Goal: Transaction & Acquisition: Register for event/course

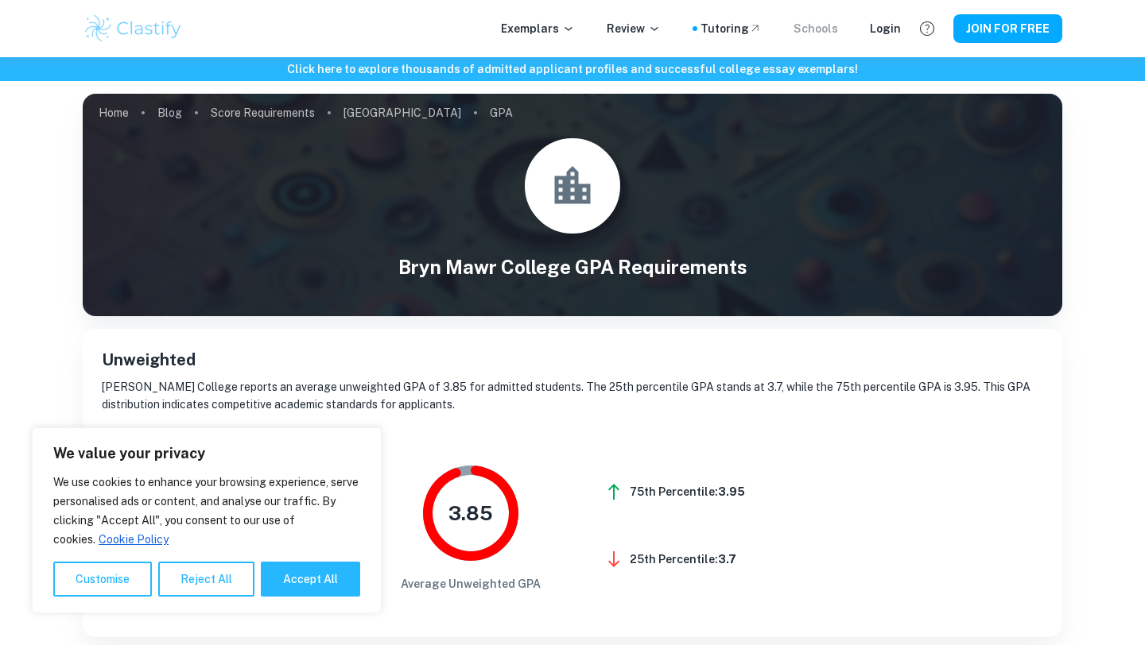
click at [831, 23] on div "Schools" at bounding box center [815, 28] width 45 height 17
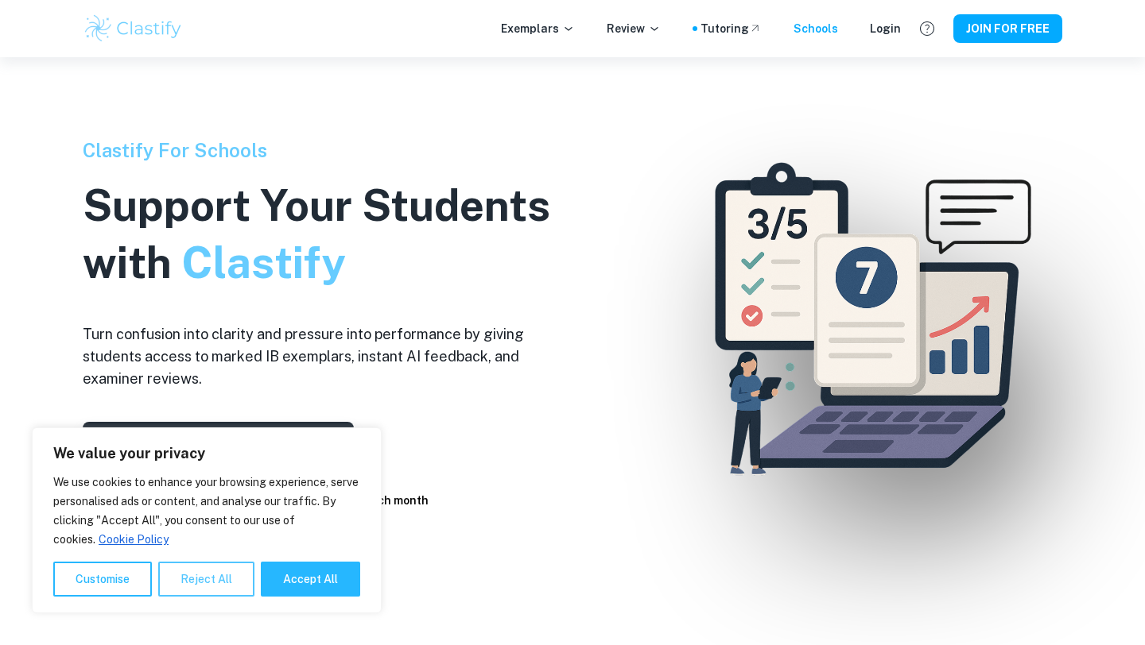
click at [218, 576] on button "Reject All" at bounding box center [206, 579] width 96 height 35
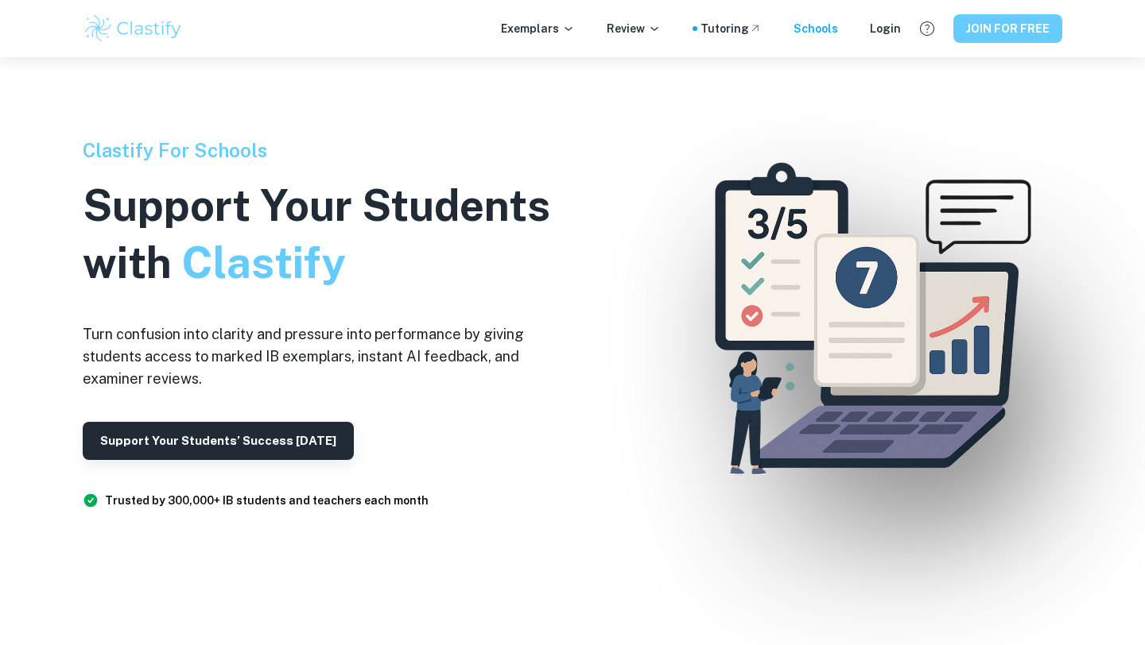
click at [986, 29] on button "JOIN FOR FREE" at bounding box center [1007, 28] width 109 height 29
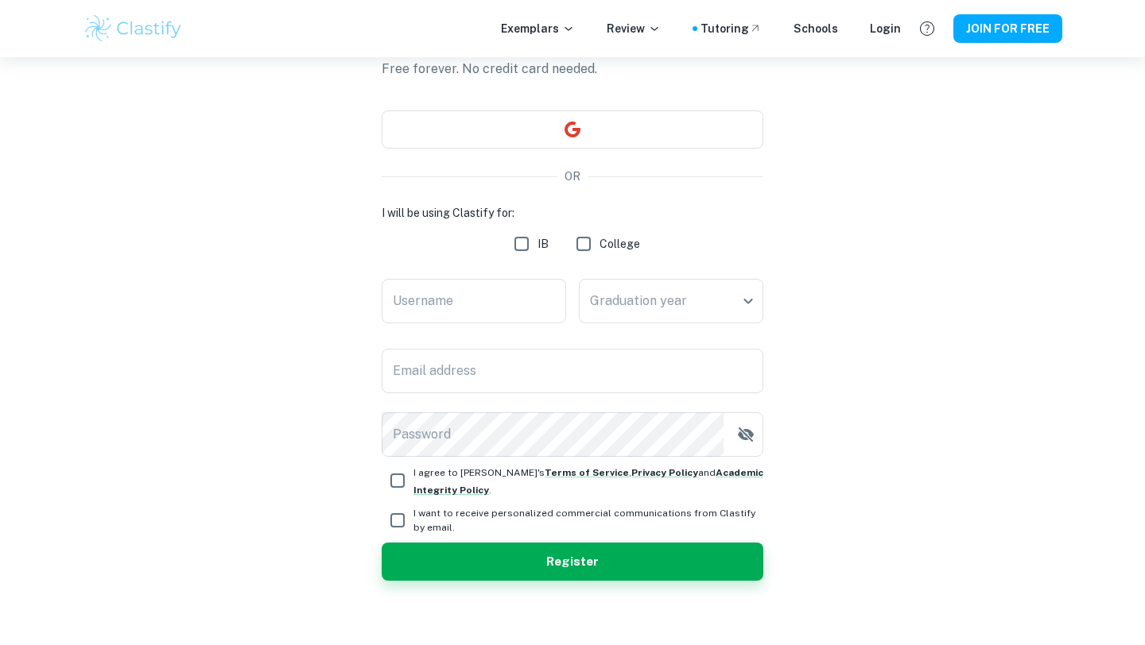
scroll to position [121, 0]
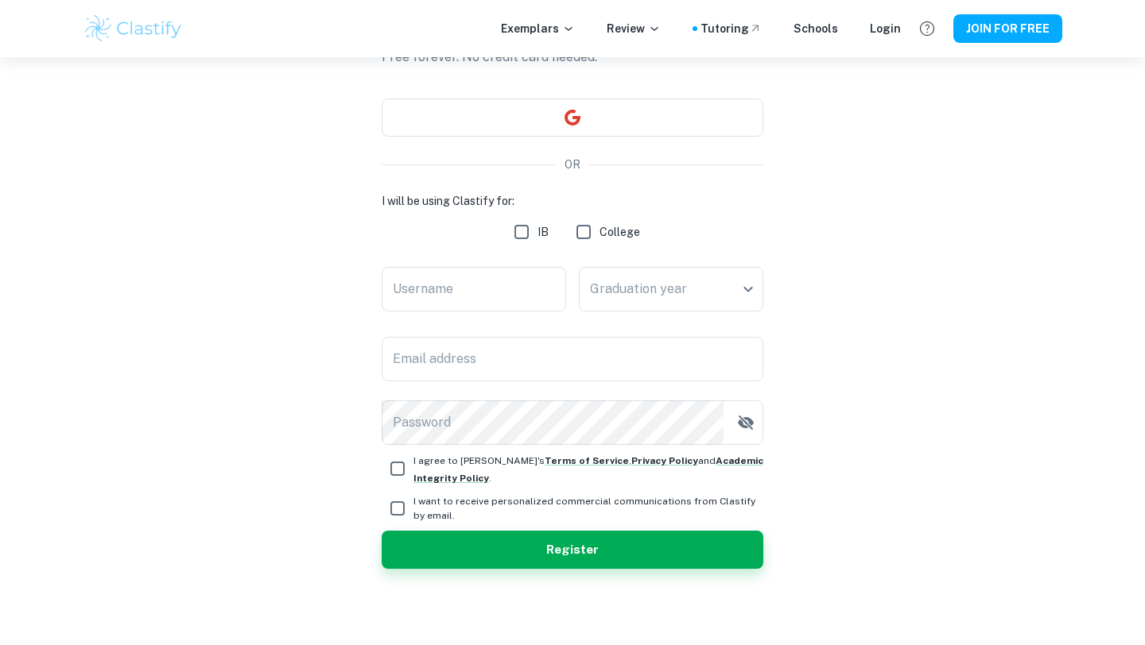
click at [588, 233] on input "College" at bounding box center [584, 232] width 32 height 32
checkbox input "true"
click at [518, 285] on input "Username" at bounding box center [474, 289] width 184 height 45
type input "vvanmeir"
click at [752, 289] on body "We value your privacy We use cookies to enhance your browsing experience, serve…" at bounding box center [572, 258] width 1145 height 645
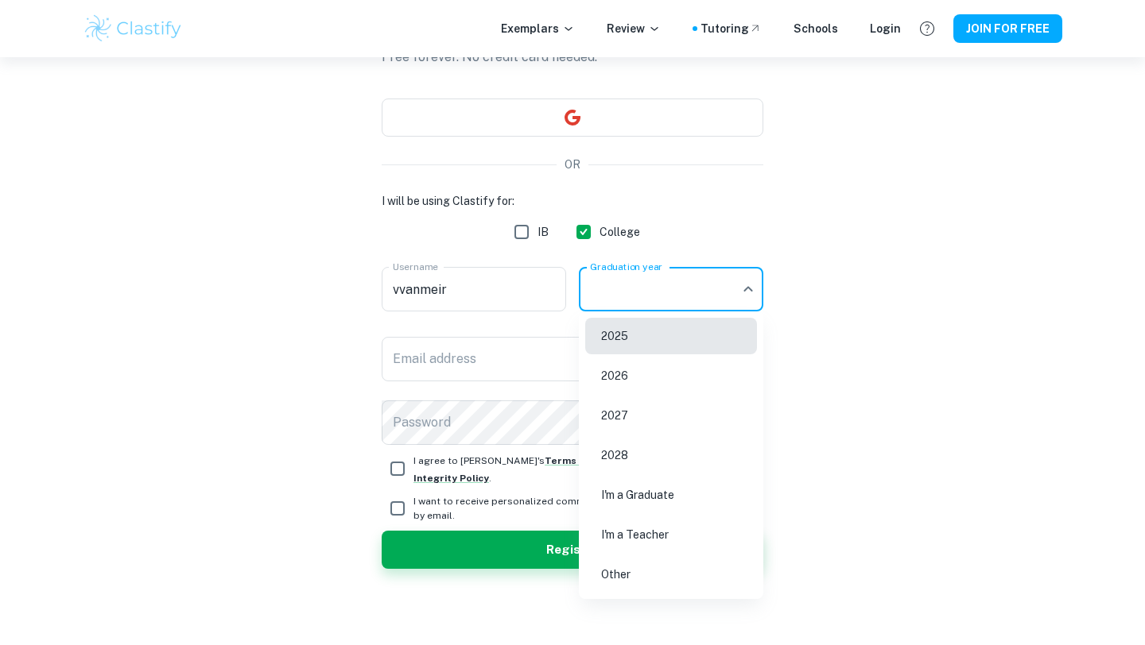
click at [618, 413] on li "2027" at bounding box center [671, 415] width 172 height 37
type input "2027"
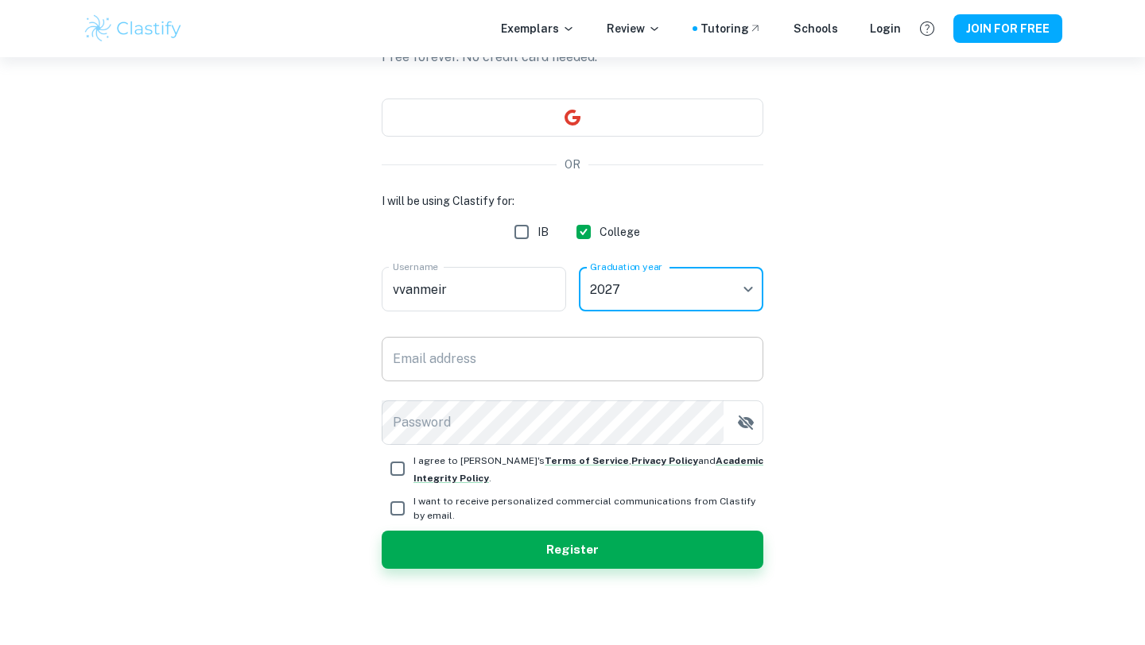
click at [550, 366] on input "Email address" at bounding box center [573, 359] width 382 height 45
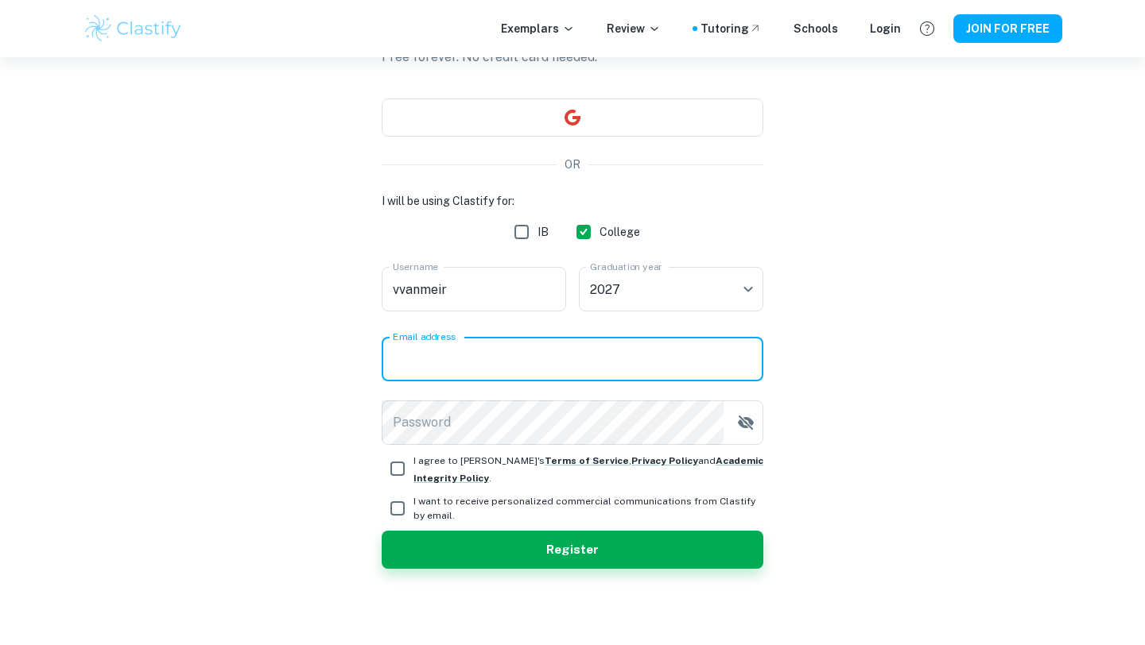
type input "[EMAIL_ADDRESS][DOMAIN_NAME]"
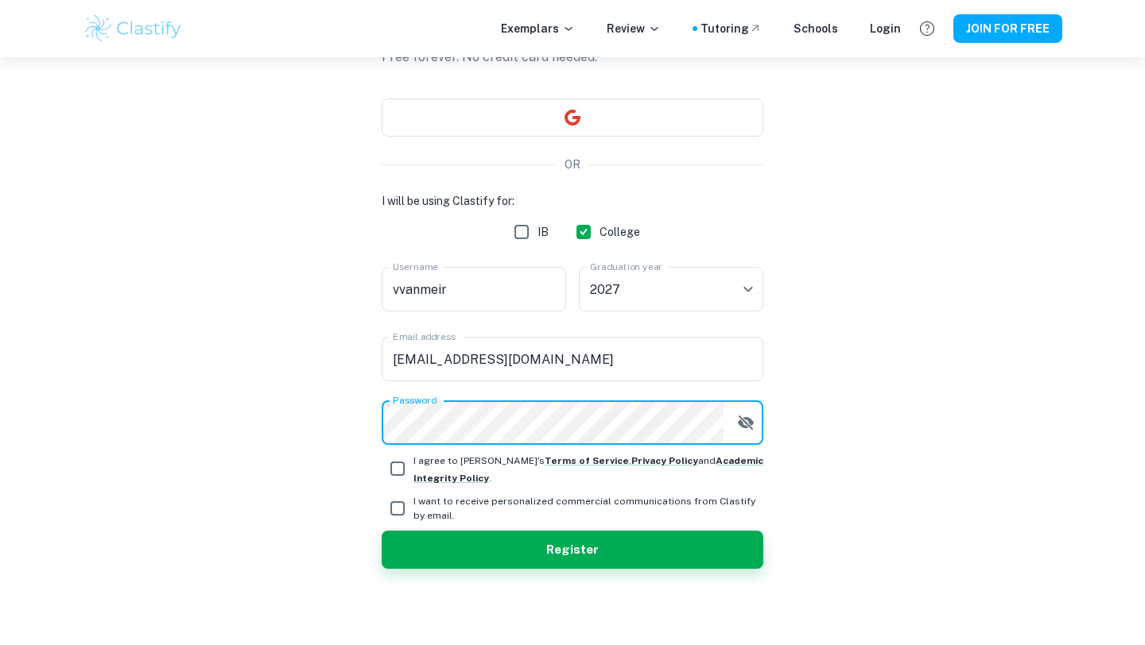
click at [754, 425] on icon "button" at bounding box center [745, 422] width 19 height 19
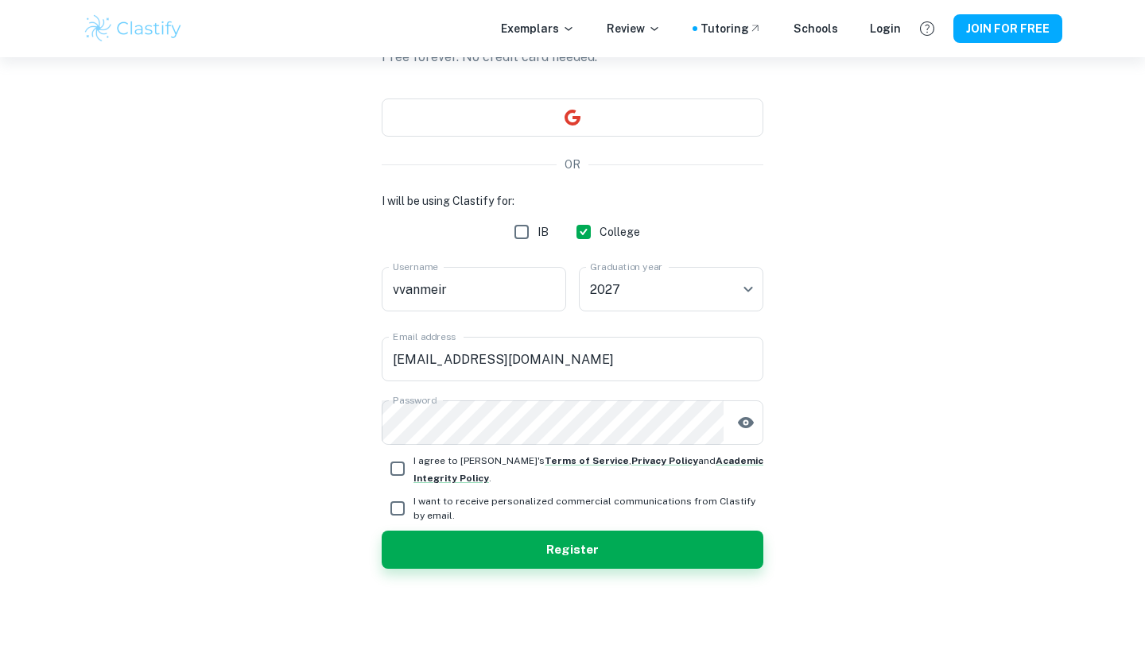
click at [397, 469] on input "I agree to [PERSON_NAME]'s Terms of Service , Privacy Policy and Academic Integ…" at bounding box center [398, 469] width 32 height 32
checkbox input "true"
click at [481, 549] on button "Register" at bounding box center [573, 550] width 382 height 38
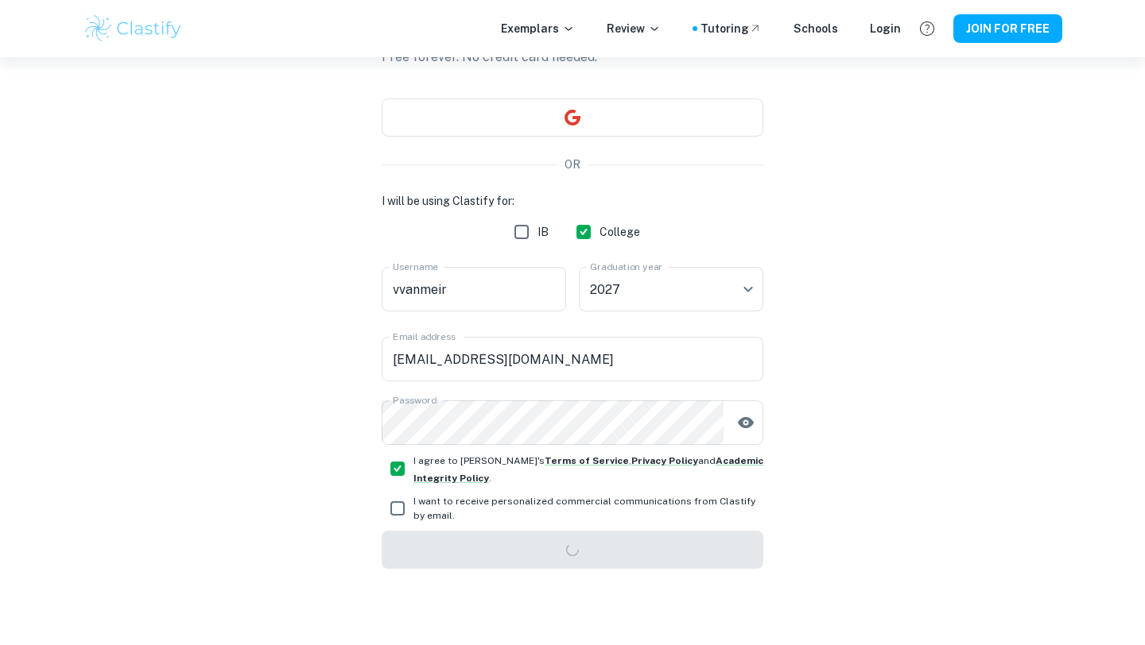
scroll to position [57, 0]
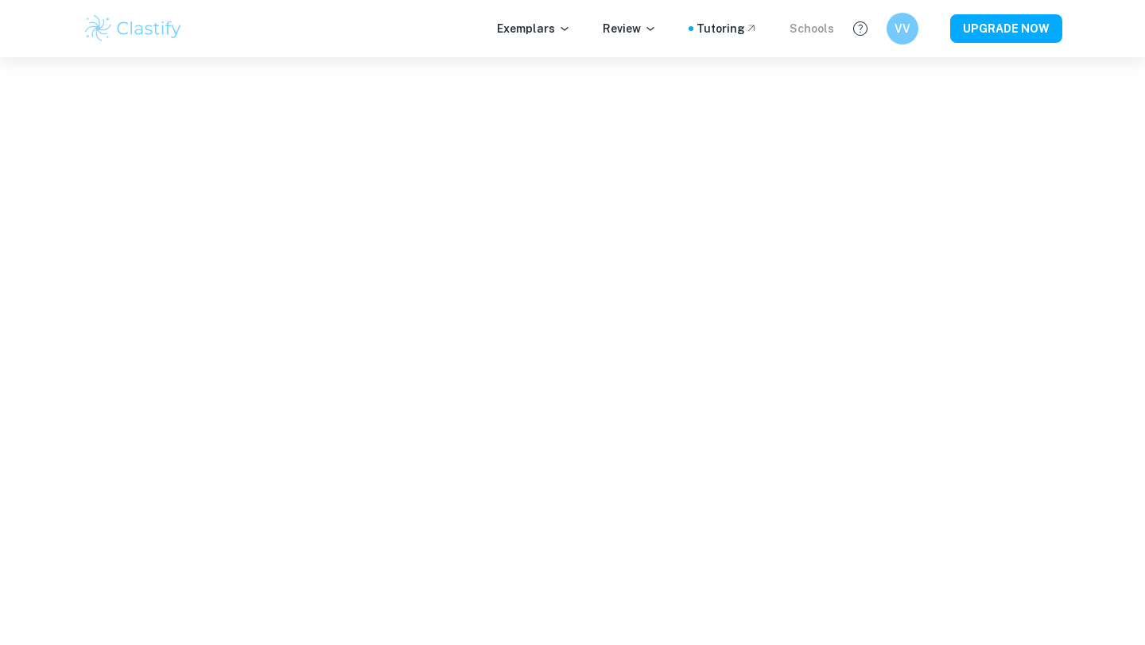
click at [820, 31] on div "Schools" at bounding box center [811, 28] width 45 height 17
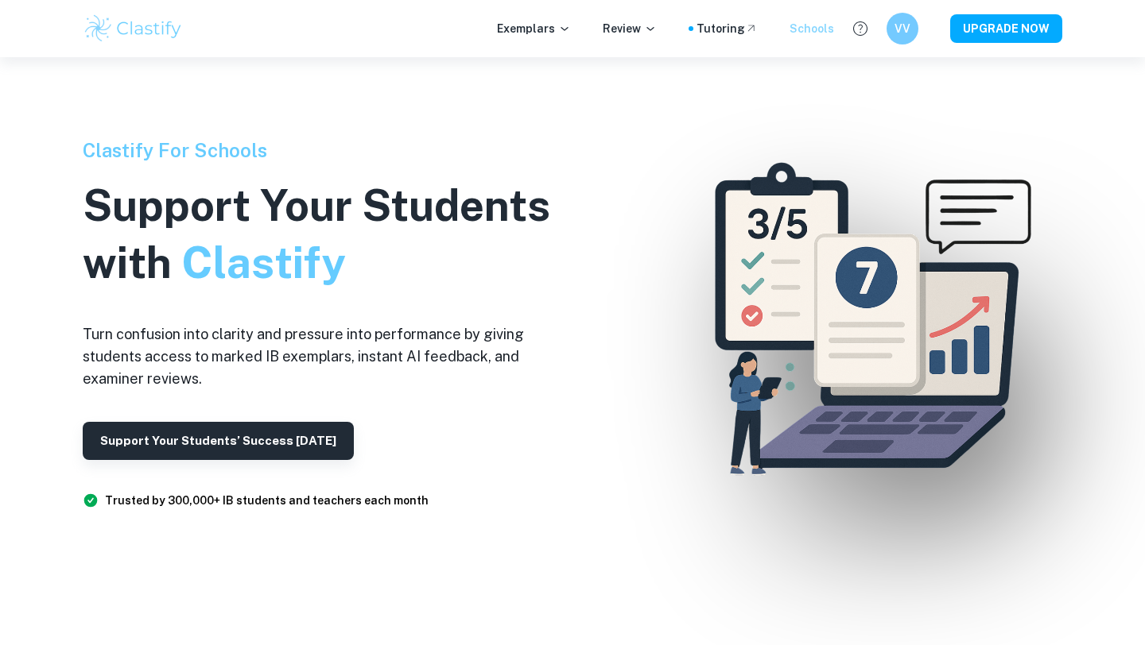
click at [816, 25] on div "Schools" at bounding box center [811, 28] width 45 height 17
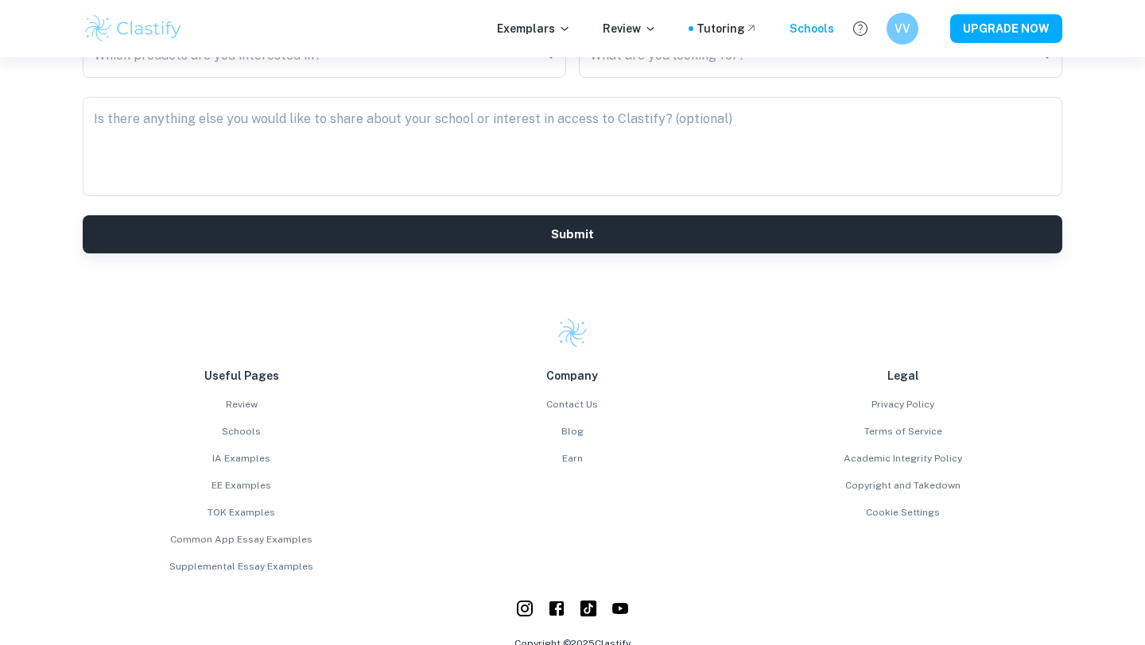
scroll to position [4258, 0]
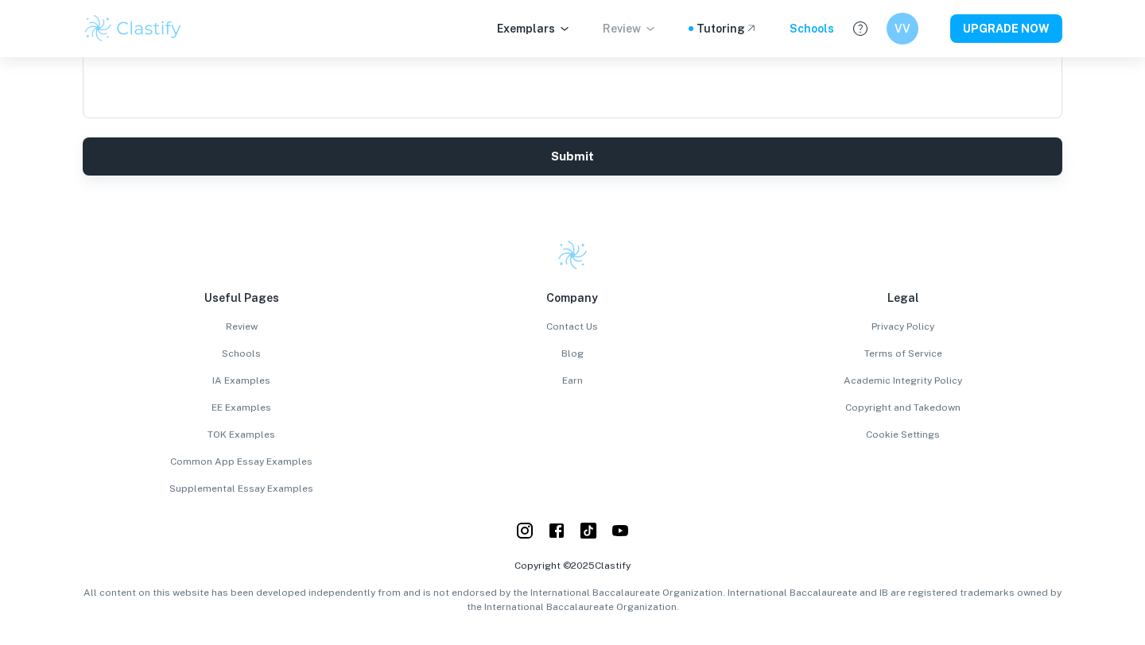
click at [643, 35] on p "Review" at bounding box center [630, 28] width 54 height 17
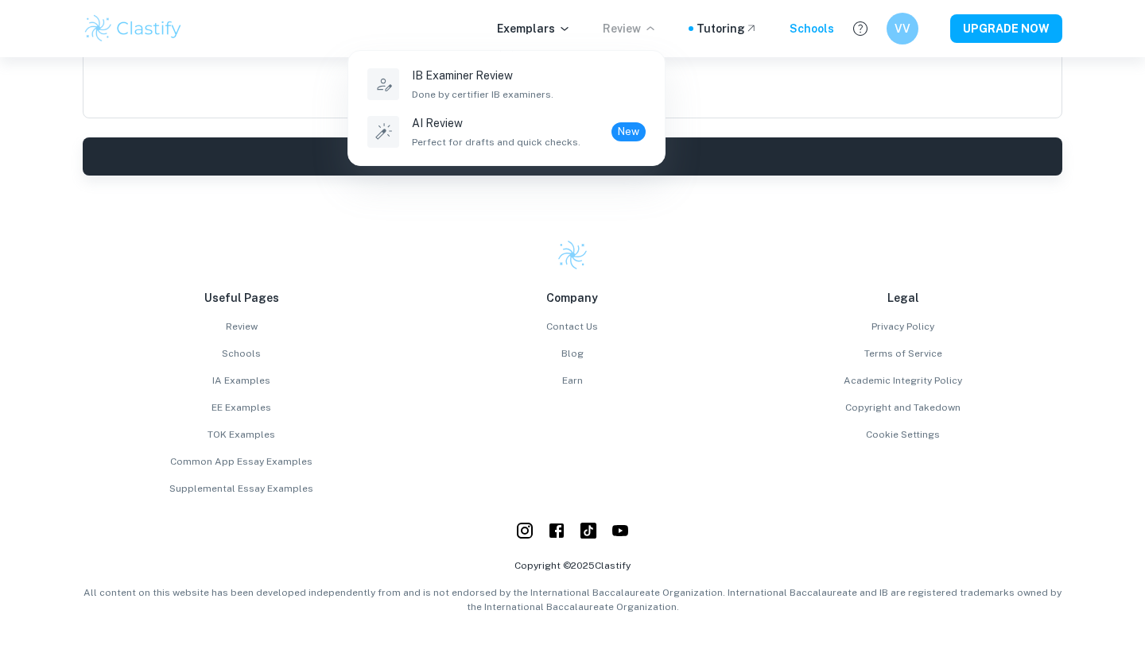
click at [727, 29] on div at bounding box center [572, 322] width 1145 height 645
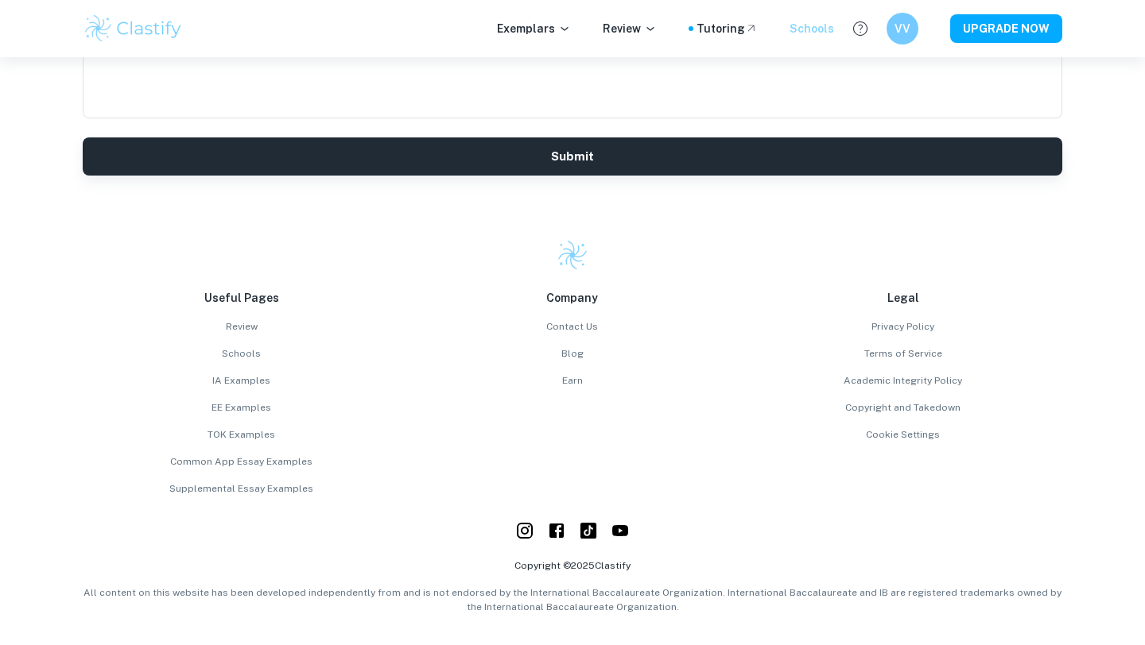
click at [812, 29] on div "Schools" at bounding box center [811, 28] width 45 height 17
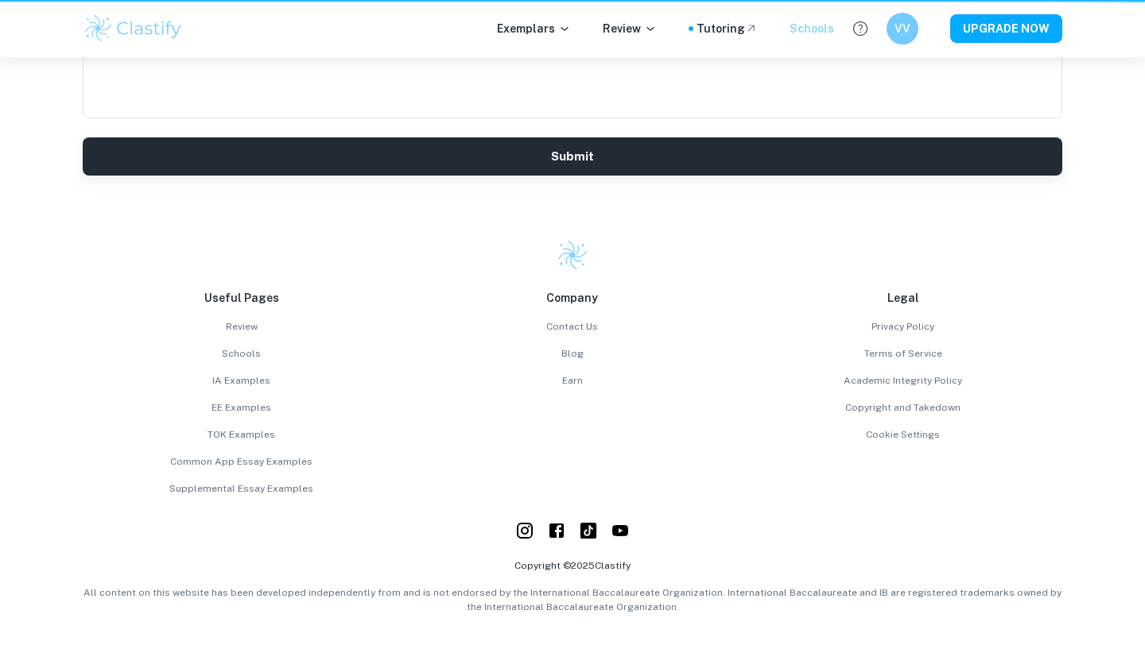
scroll to position [0, 0]
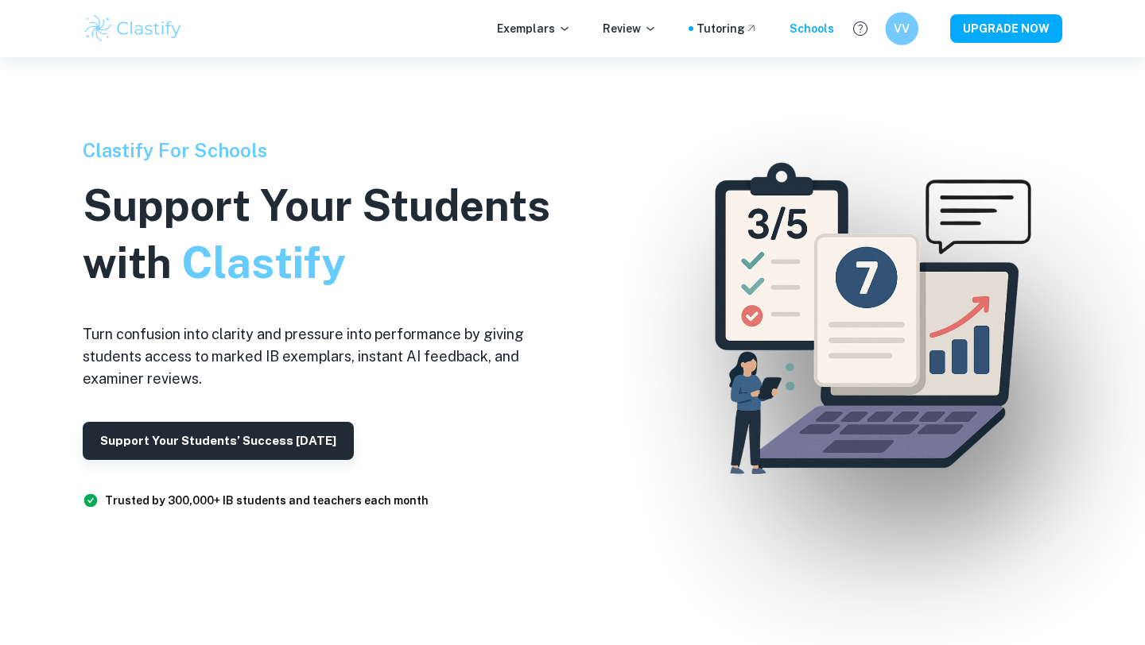
click at [899, 28] on h6 "VV" at bounding box center [901, 29] width 19 height 18
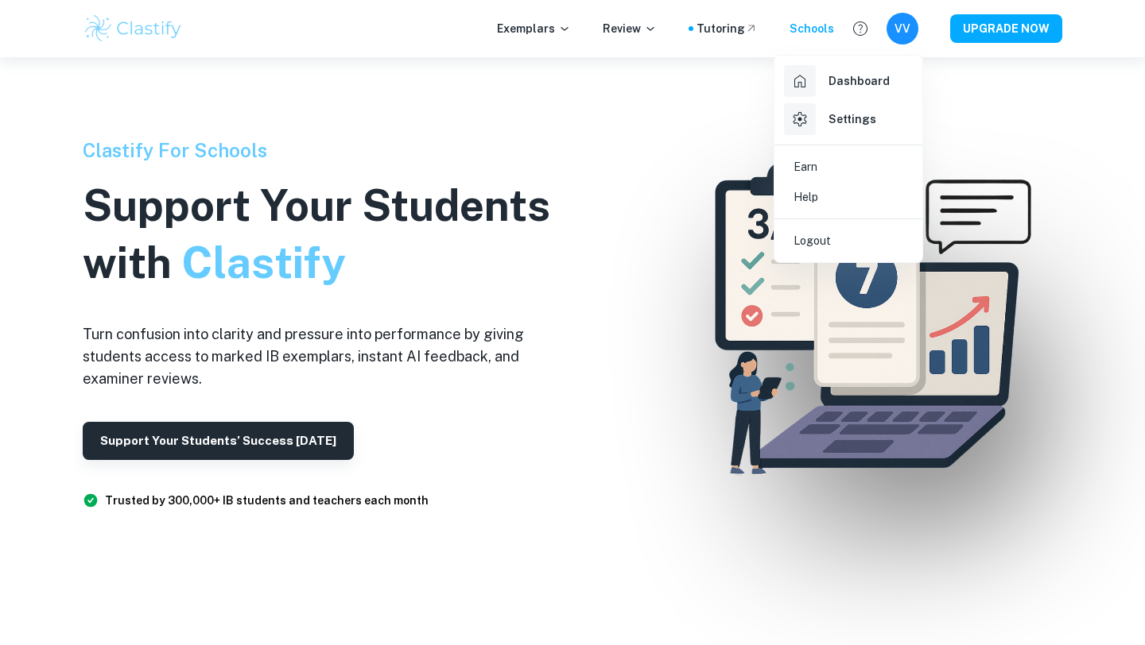
click at [843, 87] on h6 "Dashboard" at bounding box center [858, 80] width 61 height 17
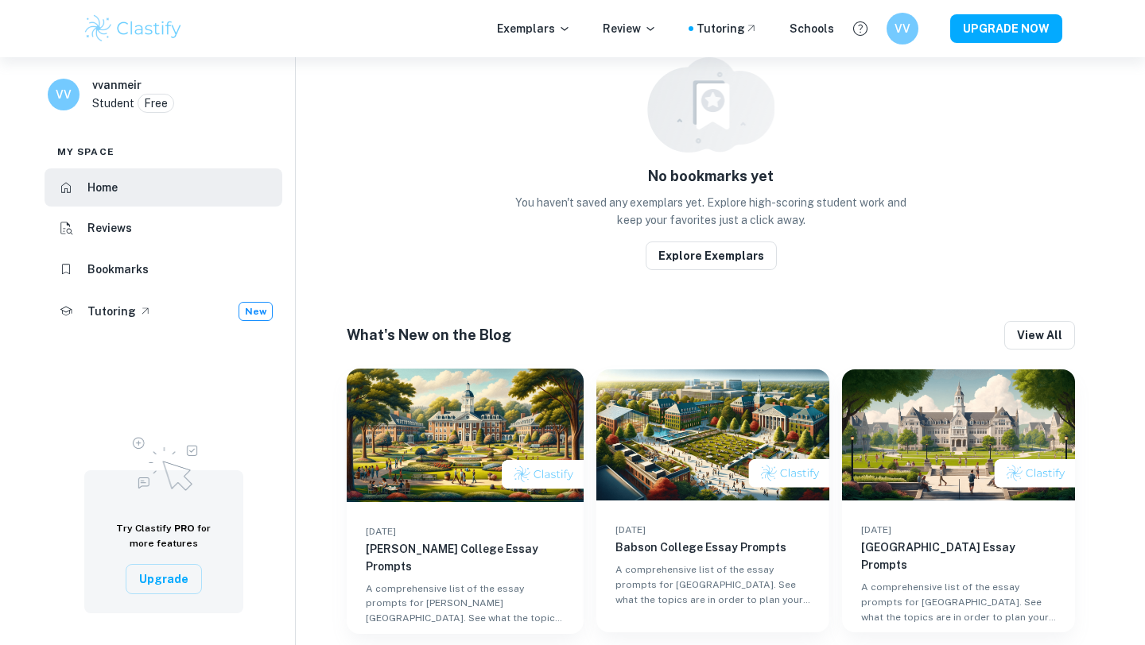
scroll to position [621, 0]
